Goal: Information Seeking & Learning: Understand process/instructions

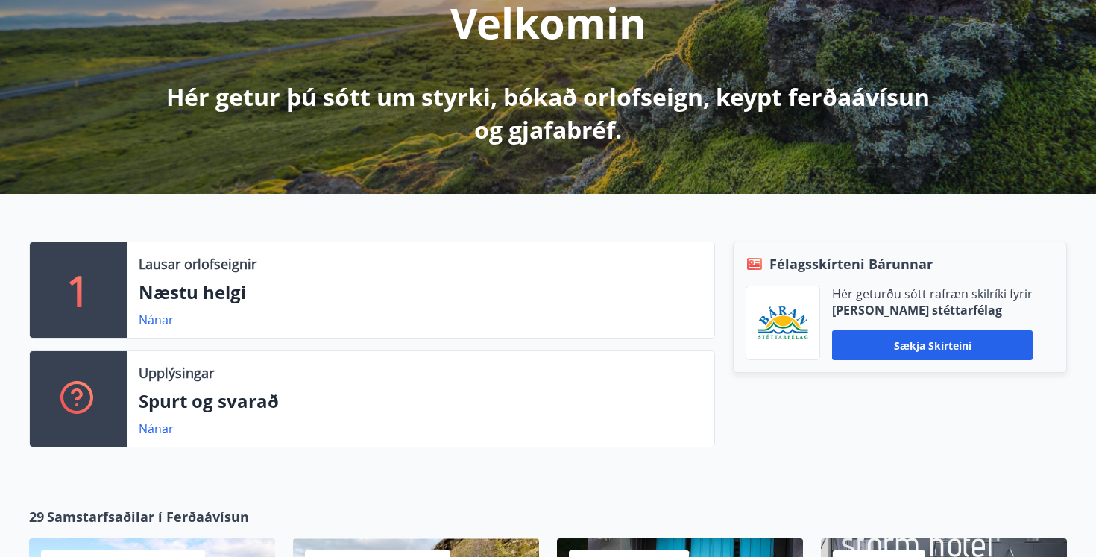
scroll to position [213, 0]
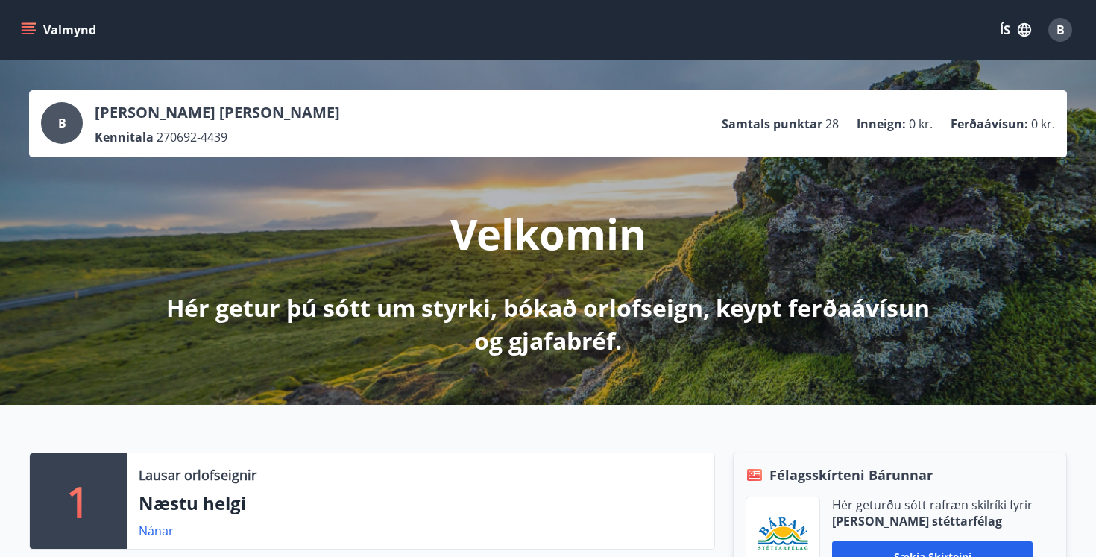
click at [1015, 29] on button "ÍS" at bounding box center [1016, 29] width 48 height 27
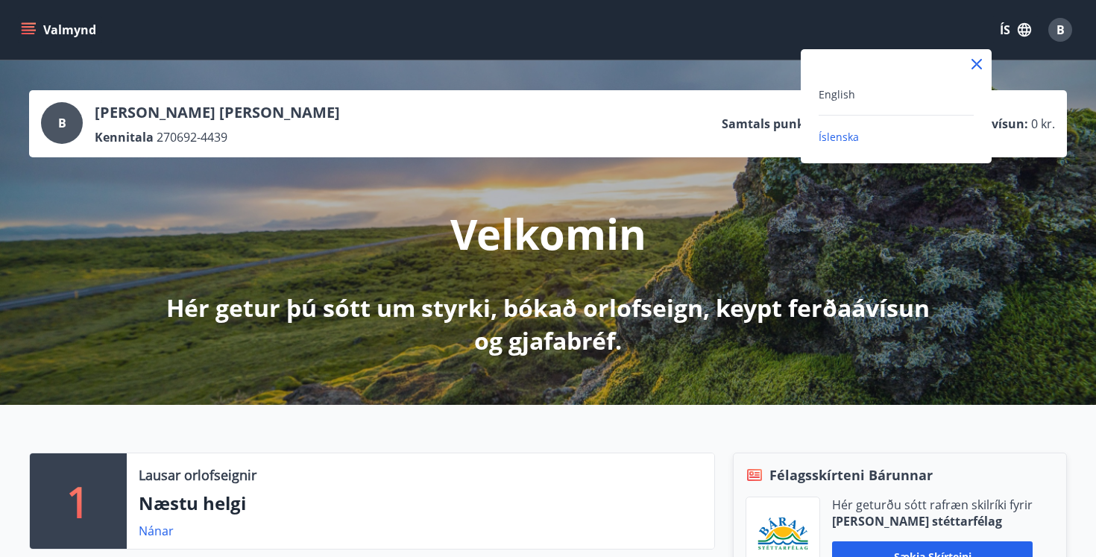
click at [866, 95] on div "English" at bounding box center [896, 94] width 155 height 18
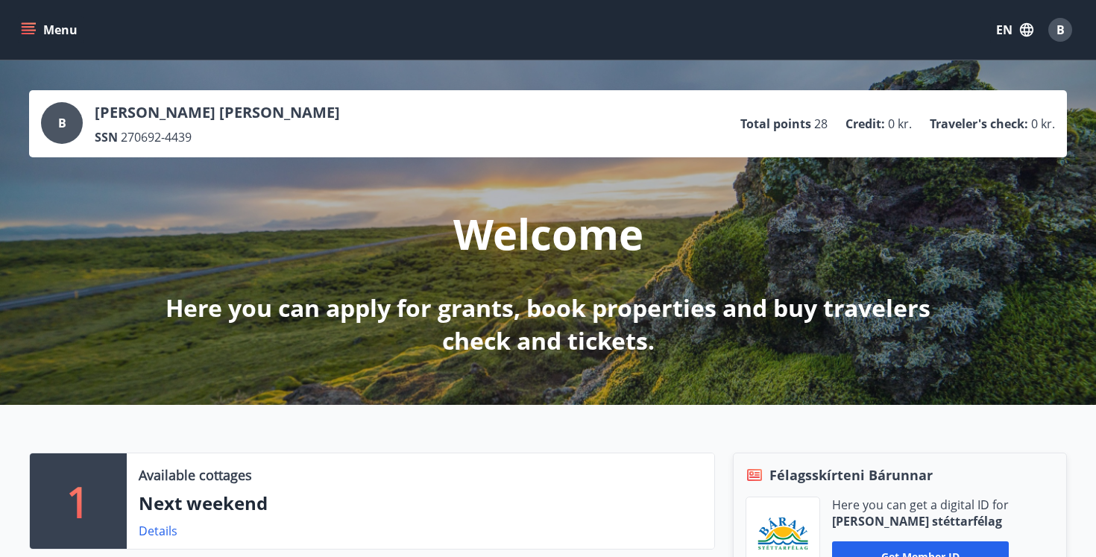
click at [37, 24] on button "Menu" at bounding box center [51, 29] width 66 height 27
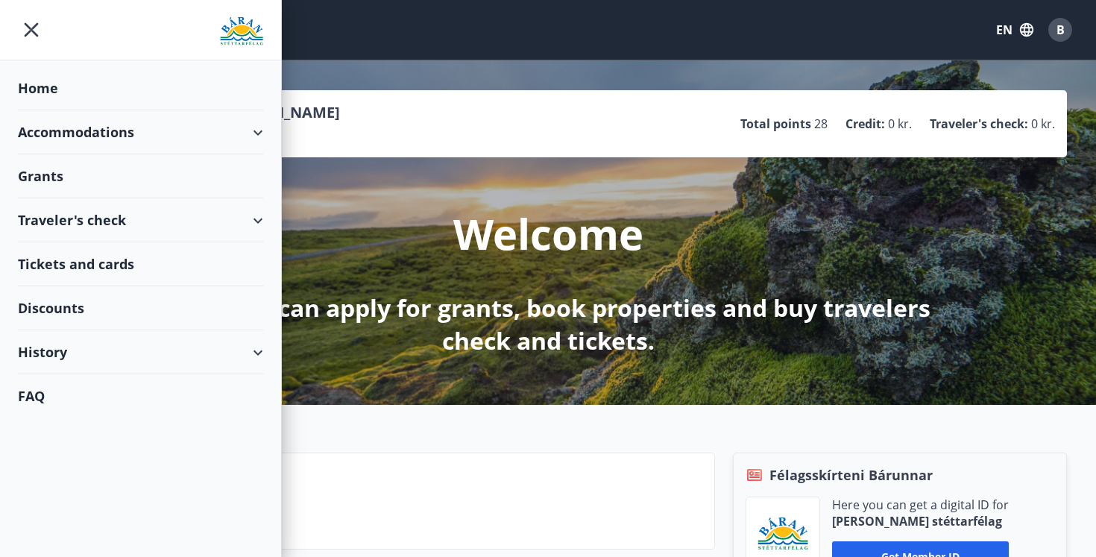
click at [114, 351] on div "History" at bounding box center [140, 352] width 245 height 44
click at [125, 236] on div "Traveler's check" at bounding box center [140, 220] width 245 height 44
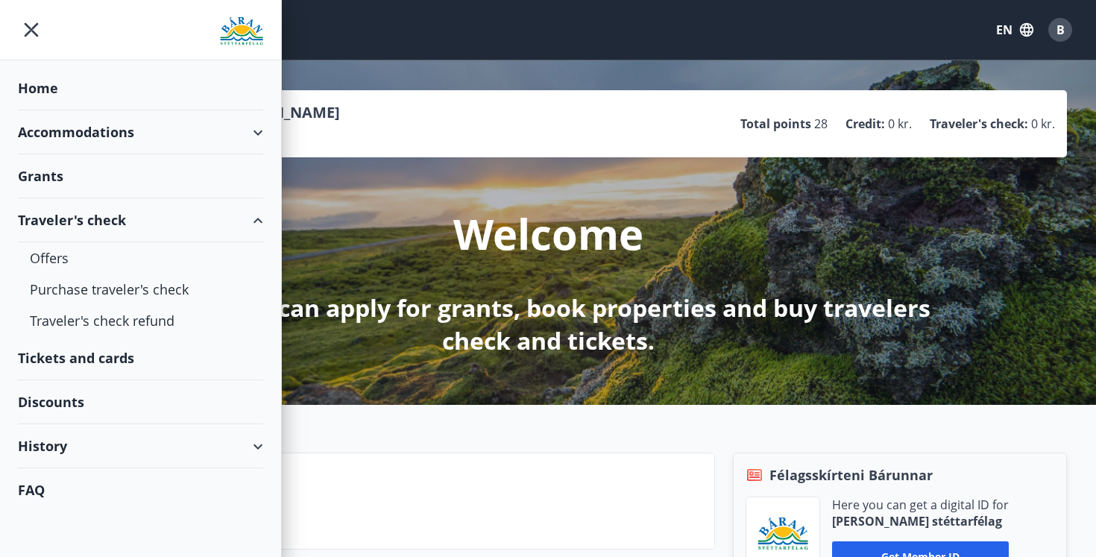
click at [125, 236] on div "Traveler's check" at bounding box center [140, 220] width 245 height 44
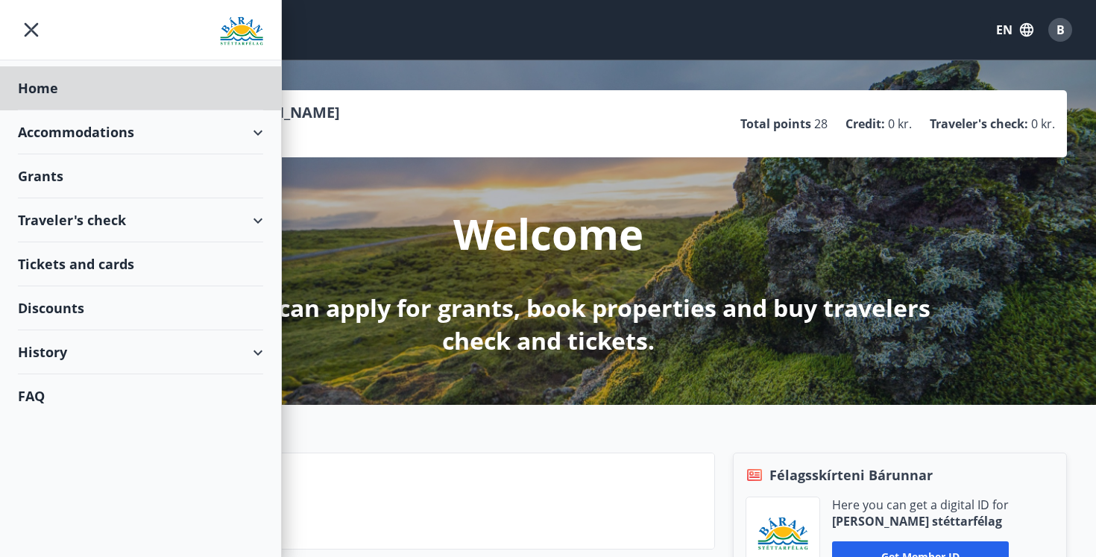
click at [72, 110] on div "Grants" at bounding box center [140, 88] width 245 height 44
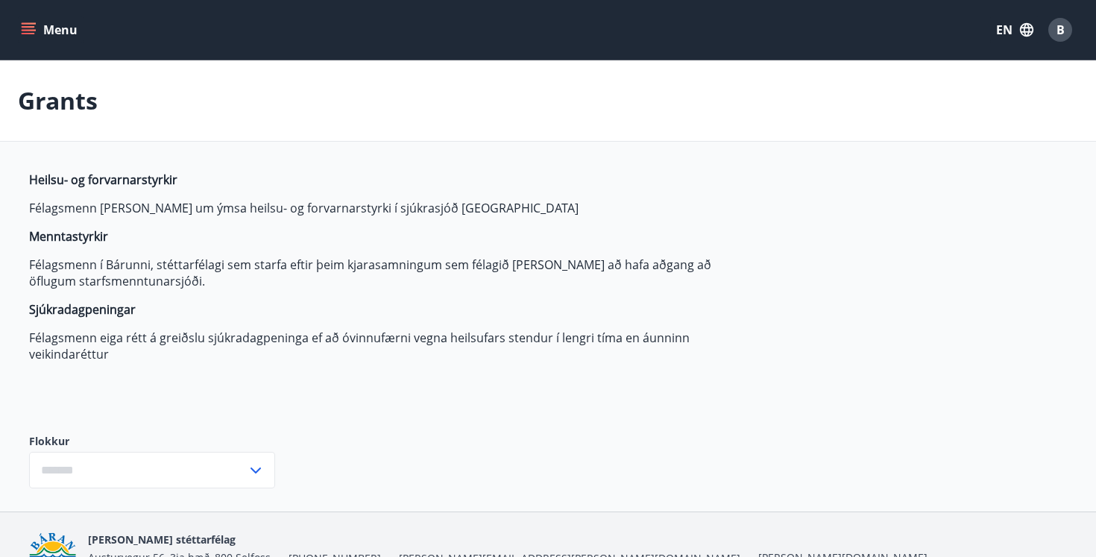
type input "***"
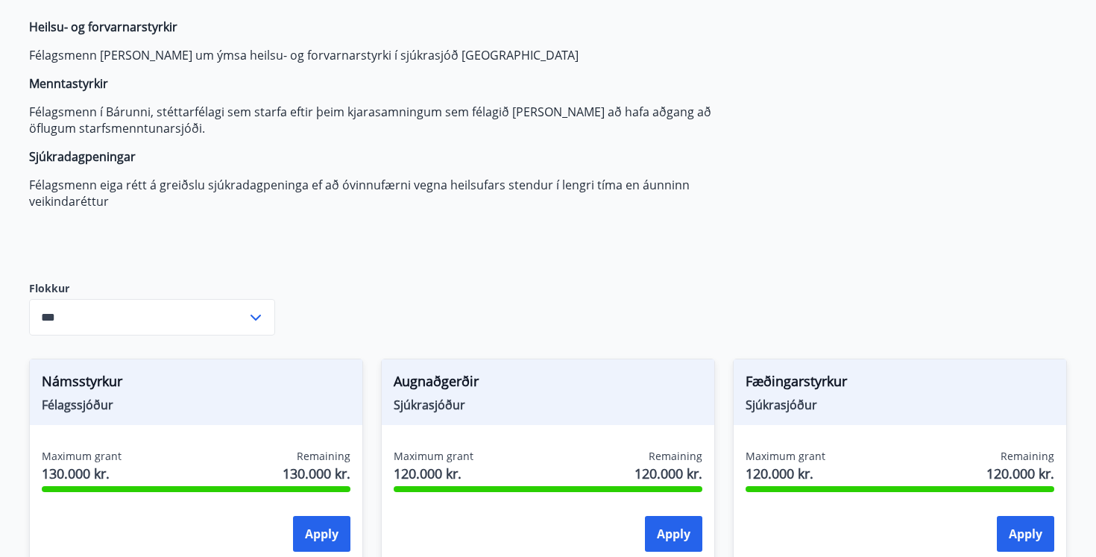
scroll to position [247, 0]
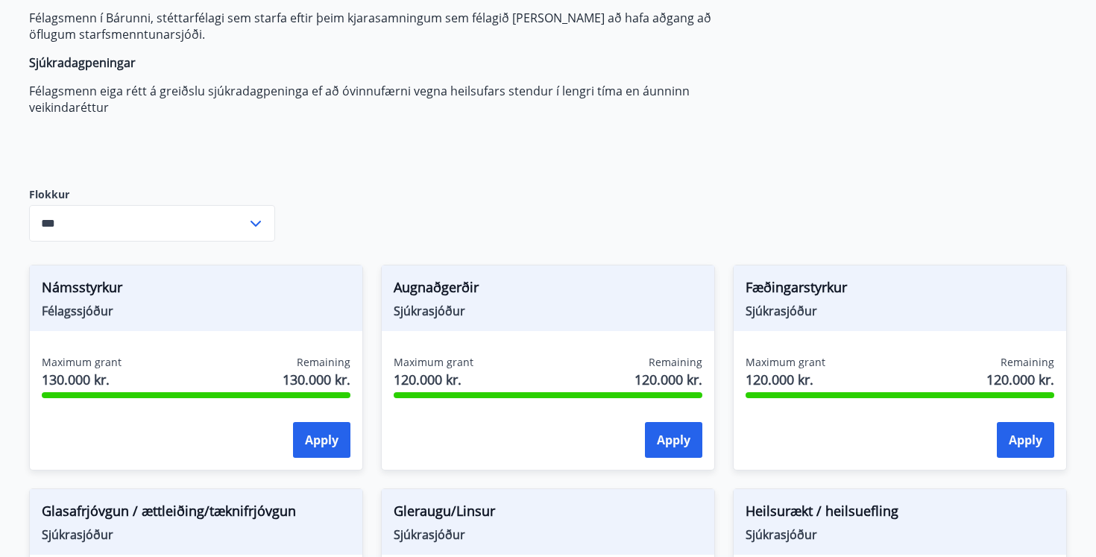
click at [198, 231] on input "***" at bounding box center [138, 223] width 218 height 37
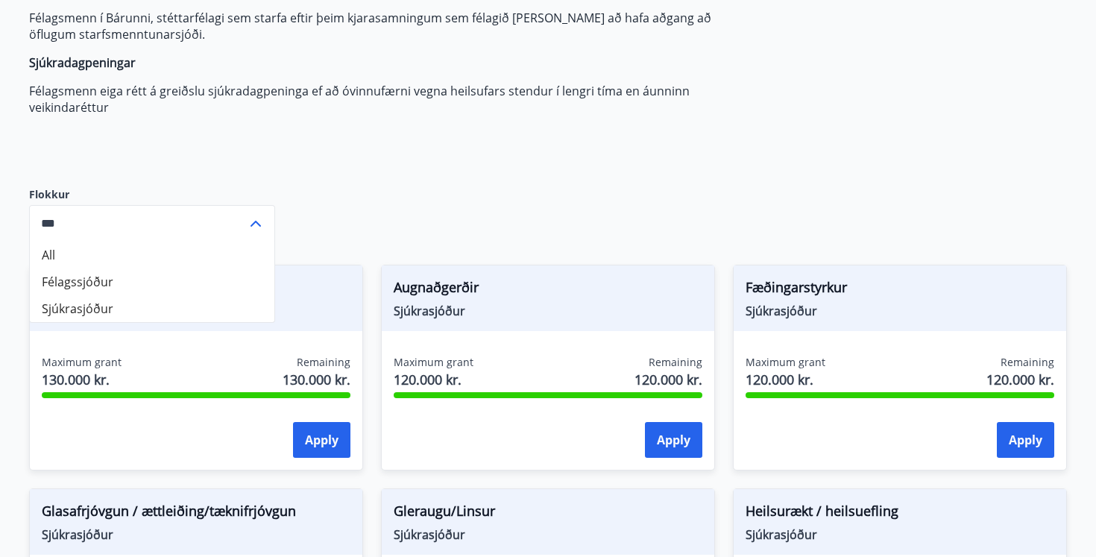
click at [402, 157] on div "Heilsu- og forvarnarstyrkir Félagsmenn geta sótt um ýmsa heilsu- og forvarnarst…" at bounding box center [381, 44] width 704 height 239
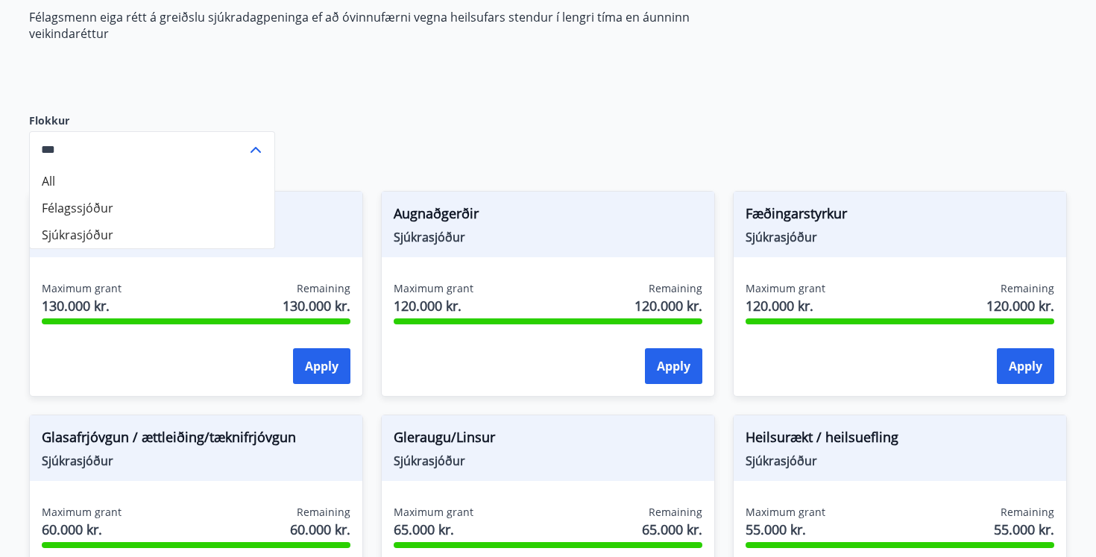
scroll to position [323, 0]
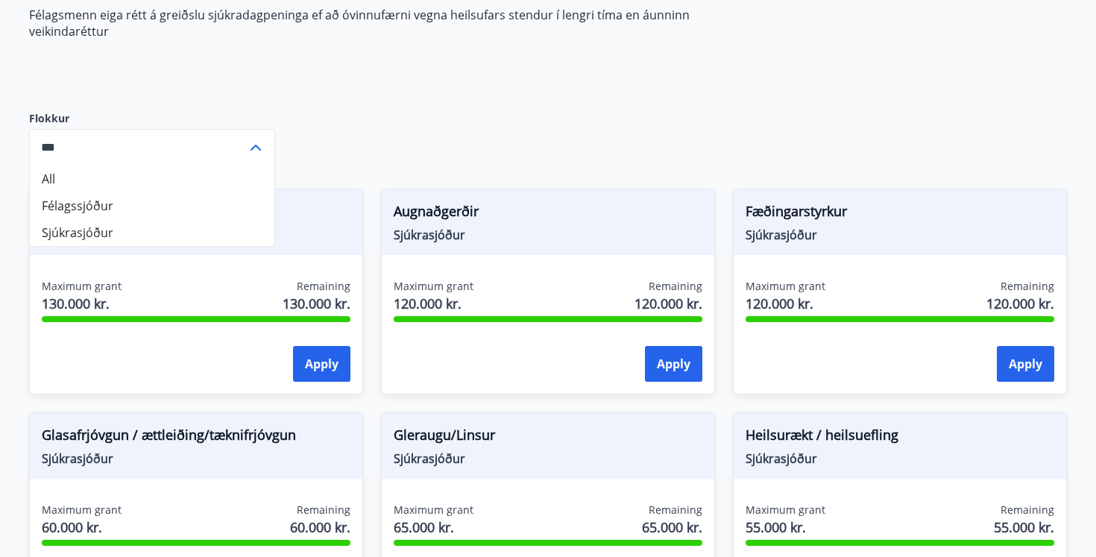
click at [263, 146] on icon at bounding box center [256, 148] width 18 height 18
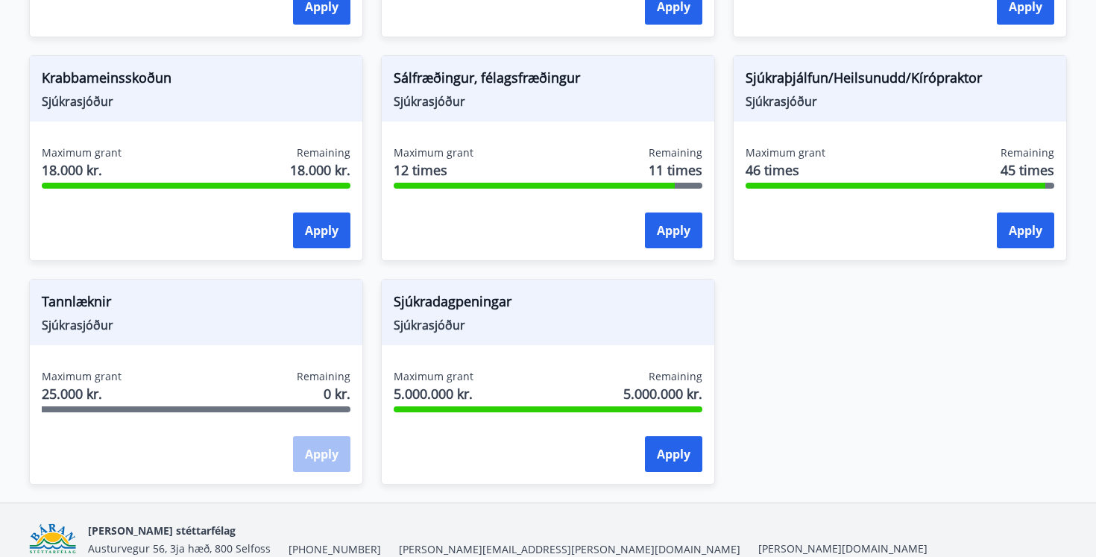
scroll to position [0, 0]
